Goal: Task Accomplishment & Management: Complete application form

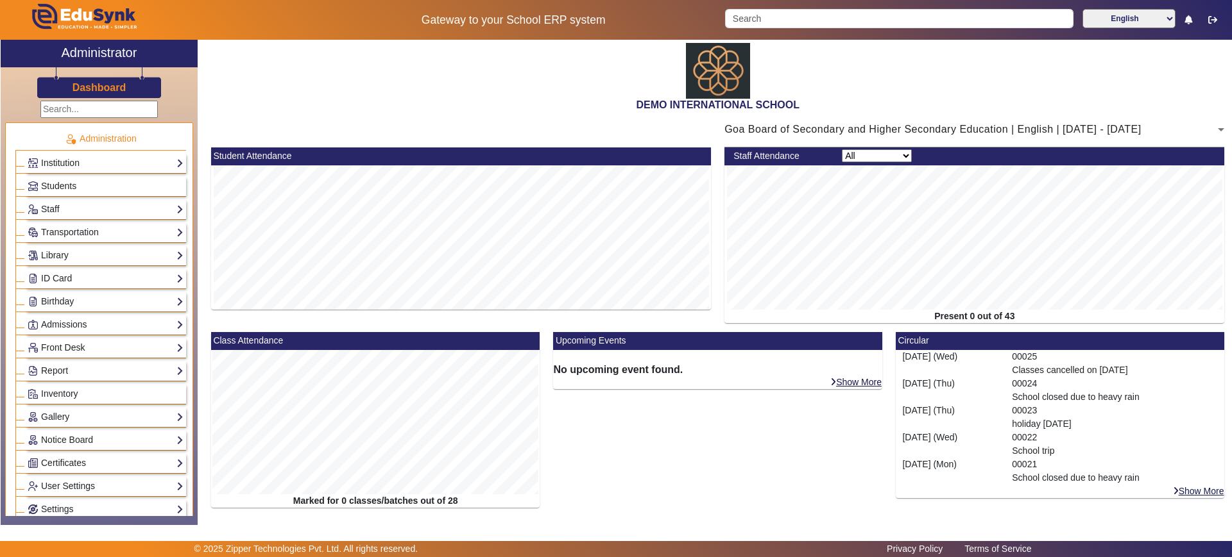
click at [87, 179] on link "Students" at bounding box center [106, 186] width 156 height 15
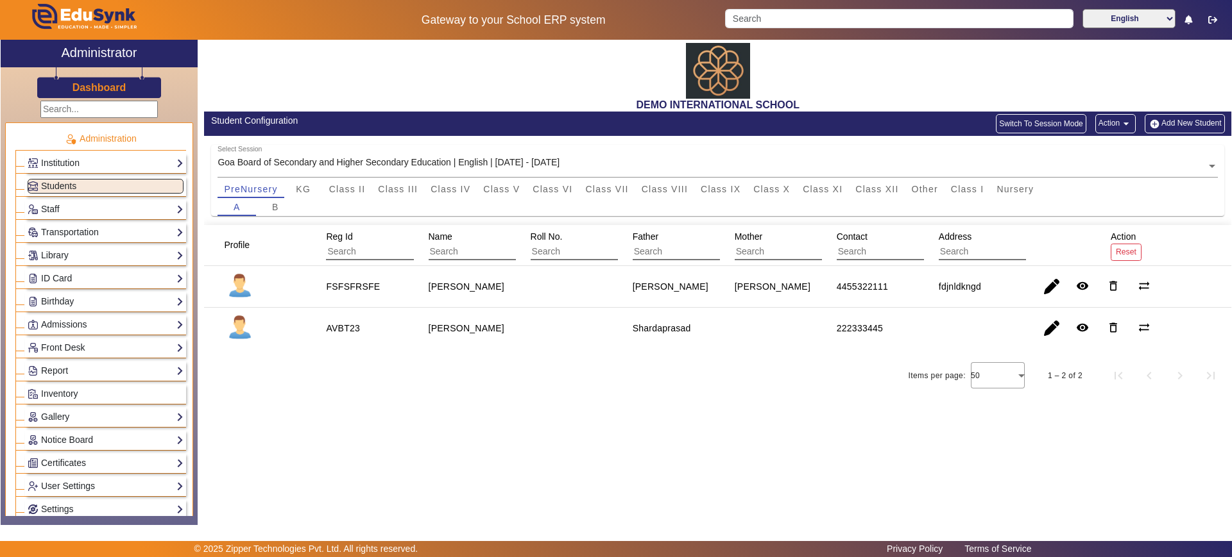
click at [1178, 126] on button "Add New Student" at bounding box center [1184, 123] width 80 height 19
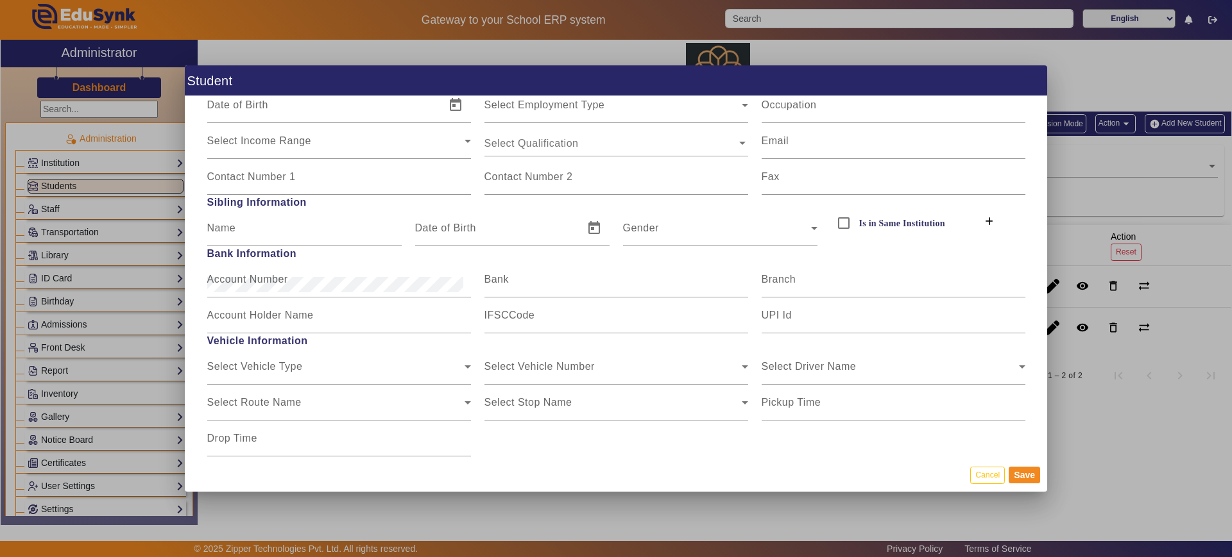
scroll to position [1235, 0]
click at [980, 467] on button "Cancel" at bounding box center [987, 475] width 35 height 17
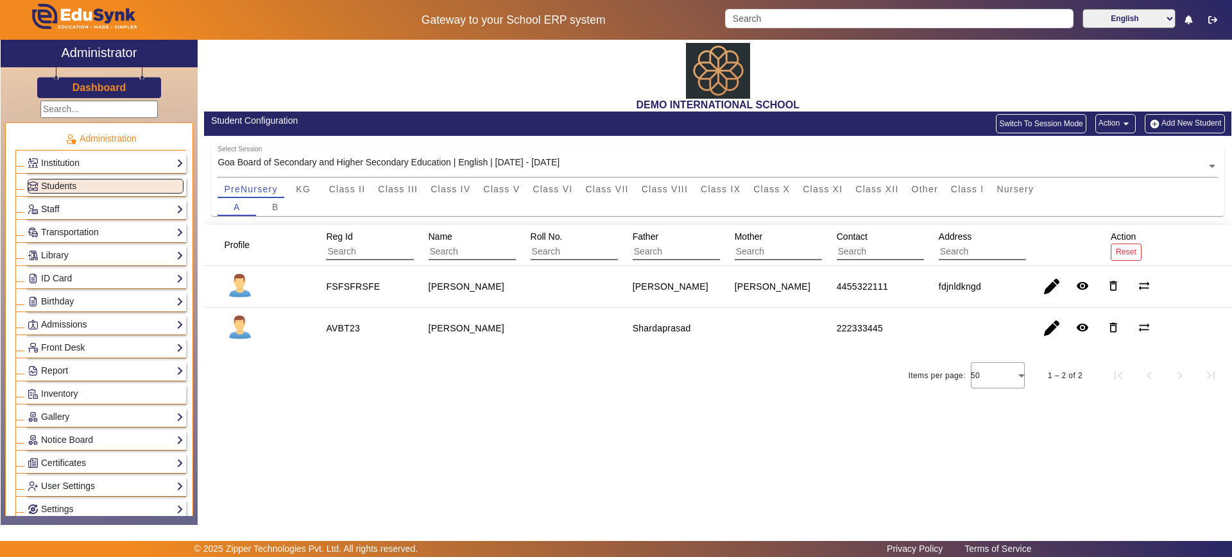
click at [71, 325] on link "Admissions" at bounding box center [106, 325] width 156 height 15
click at [71, 345] on link "Application" at bounding box center [56, 342] width 44 height 10
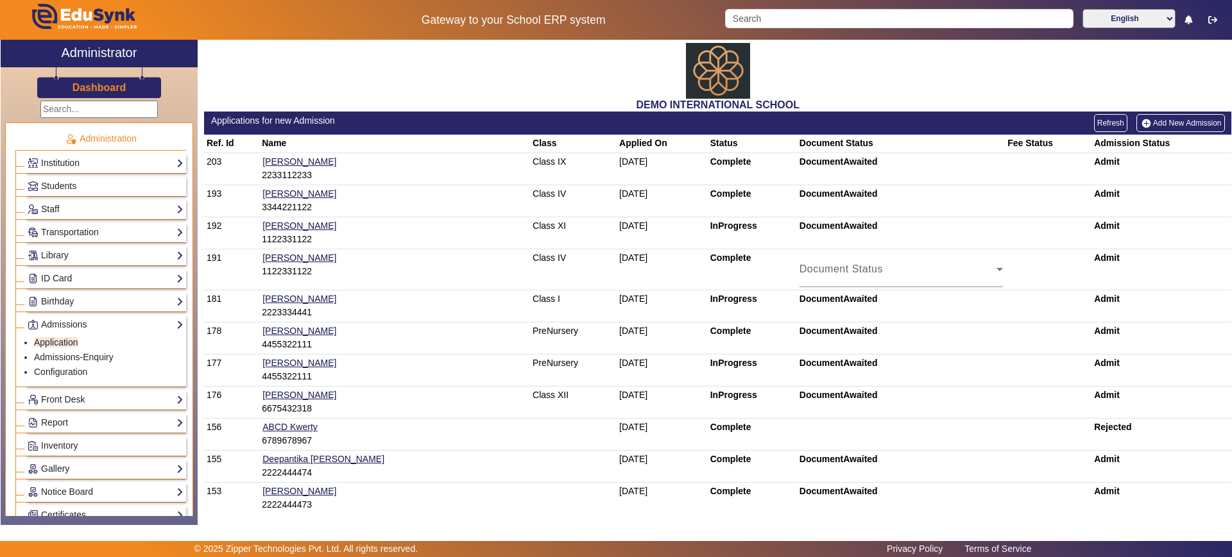
click at [1176, 115] on link "Add New Admission" at bounding box center [1180, 123] width 89 height 18
